Goal: Check status: Check status

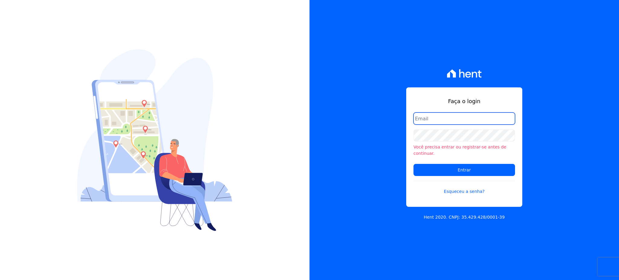
type input "[EMAIL_ADDRESS][PERSON_NAME][DOMAIN_NAME]"
click at [471, 160] on form "[EMAIL_ADDRESS][PERSON_NAME][DOMAIN_NAME] Você precisa entrar ou registrar-[PER…" at bounding box center [465, 157] width 102 height 90
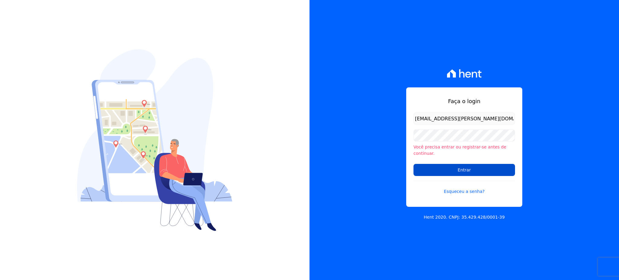
click at [474, 165] on input "Entrar" at bounding box center [465, 170] width 102 height 12
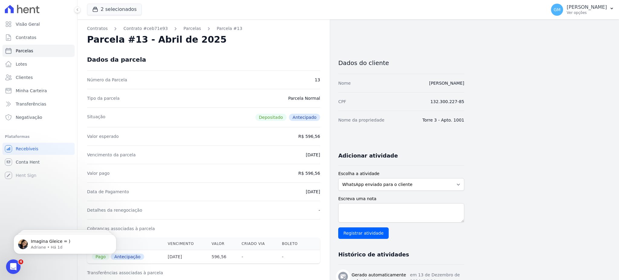
click at [332, 1] on div "2 selecionados Alcance Engenharia Origem Residence Origem Residence - [GEOGRAPH…" at bounding box center [315, 10] width 457 height 20
click at [28, 78] on span "Clientes" at bounding box center [24, 77] width 17 height 6
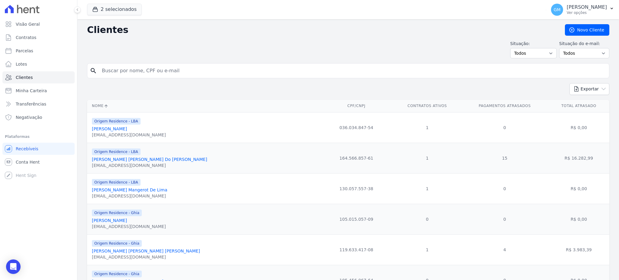
click at [167, 66] on input "search" at bounding box center [352, 71] width 509 height 12
click at [164, 70] on input "search" at bounding box center [352, 71] width 509 height 12
paste input "Gleice, bom dia! Você poderia, por favor, verificar no sistema de cobrança da C…"
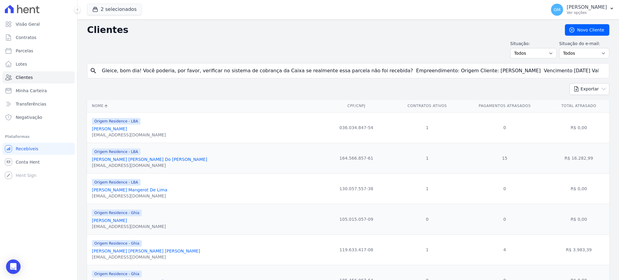
type input "Gleice, bom dia! Você poderia, por favor, verificar no sistema de cobrança da C…"
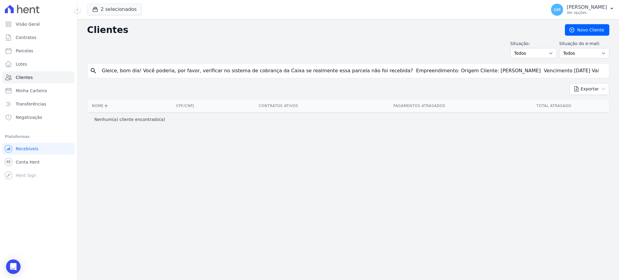
click at [599, 70] on input "Gleice, bom dia! Você poderia, por favor, verificar no sistema de cobrança da C…" at bounding box center [352, 71] width 509 height 12
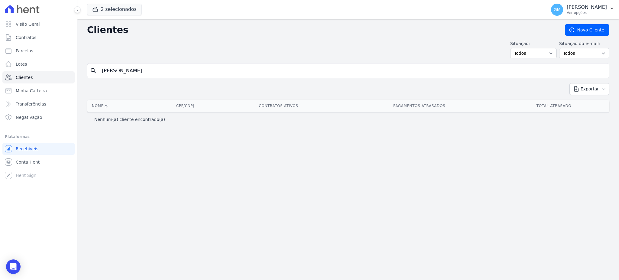
type input "[PERSON_NAME]"
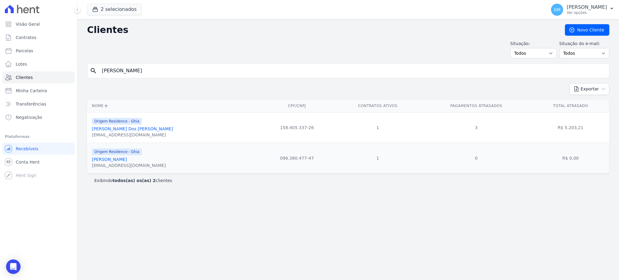
click at [127, 162] on link "[PERSON_NAME]" at bounding box center [109, 159] width 35 height 5
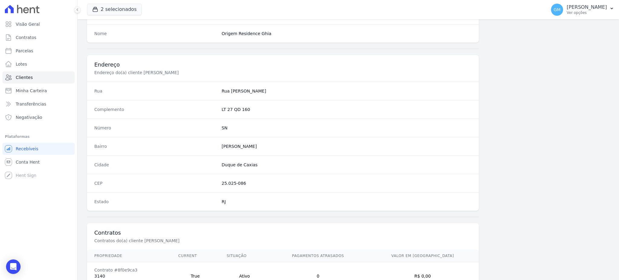
scroll to position [286, 0]
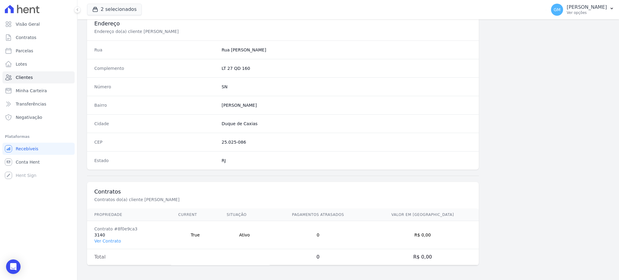
click at [118, 237] on td "Contrato #8f0e9ca3 3140 Ver Contrato" at bounding box center [129, 235] width 84 height 28
click at [110, 241] on link "Ver Contrato" at bounding box center [107, 241] width 27 height 5
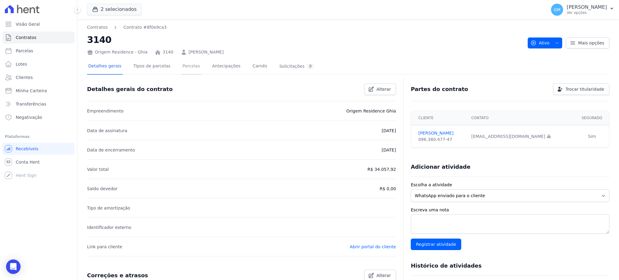
click at [184, 66] on link "Parcelas" at bounding box center [191, 67] width 20 height 16
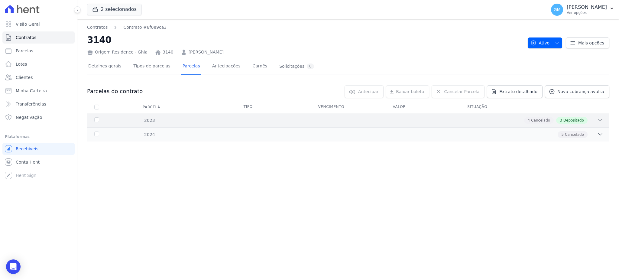
click at [578, 118] on span "Depositado" at bounding box center [574, 120] width 21 height 5
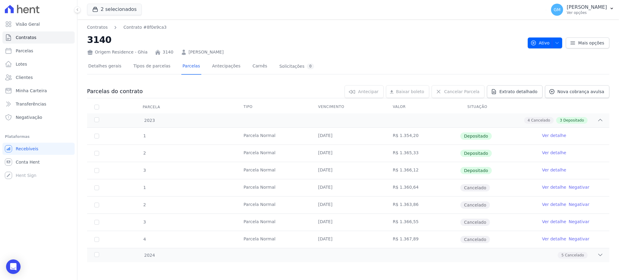
click at [558, 135] on link "Ver detalhe" at bounding box center [554, 135] width 24 height 6
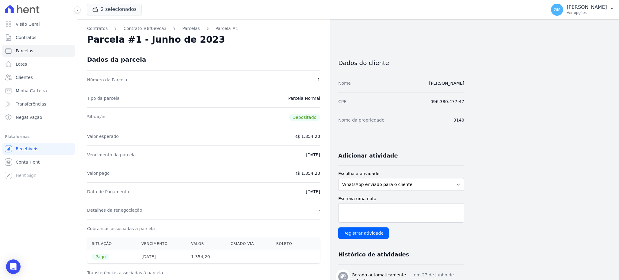
drag, startPoint x: 471, startPoint y: 77, endPoint x: 414, endPoint y: 88, distance: 57.8
click at [414, 88] on div "Contratos Contrato #8f0e9ca3 [GEOGRAPHIC_DATA] Parcela #1 [GEOGRAPHIC_DATA] #1 …" at bounding box center [343, 280] width 532 height 523
copy link "[PERSON_NAME]"
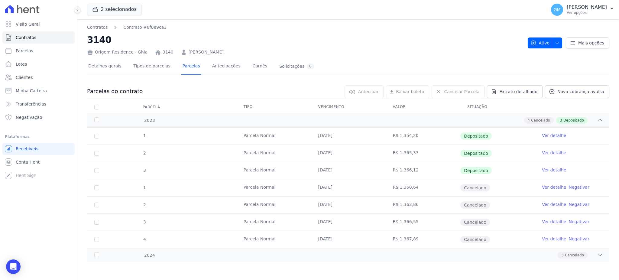
click at [313, 280] on div "Contratos Contrato #8f0e9ca3 3140 Origem Residence - [GEOGRAPHIC_DATA] 3140 [PE…" at bounding box center [348, 149] width 542 height 261
